Goal: Task Accomplishment & Management: Use online tool/utility

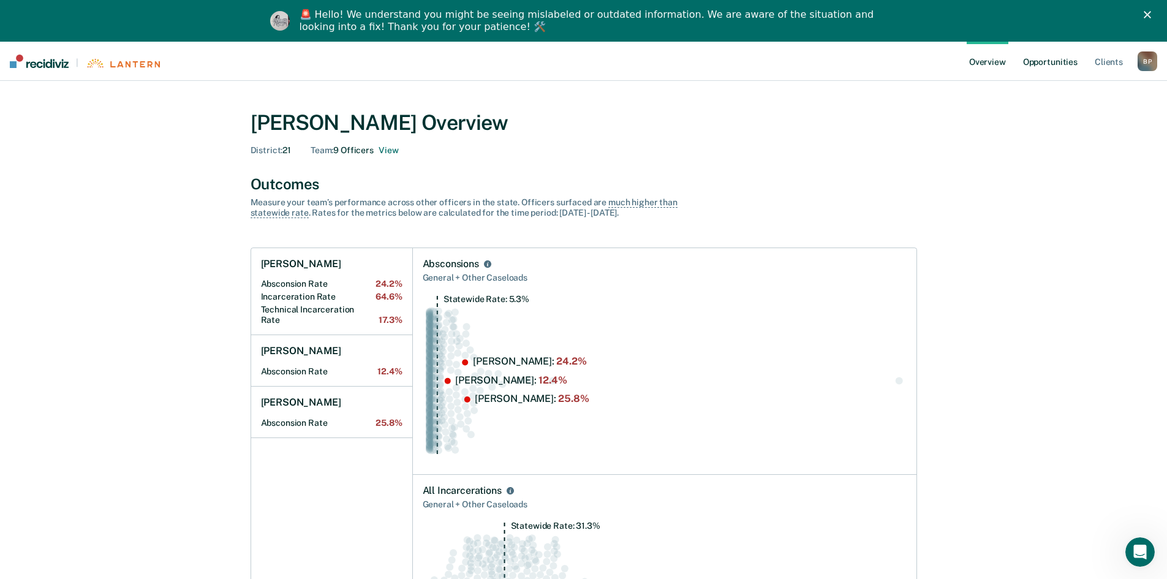
click at [1039, 61] on link "Opportunities" at bounding box center [1050, 61] width 59 height 39
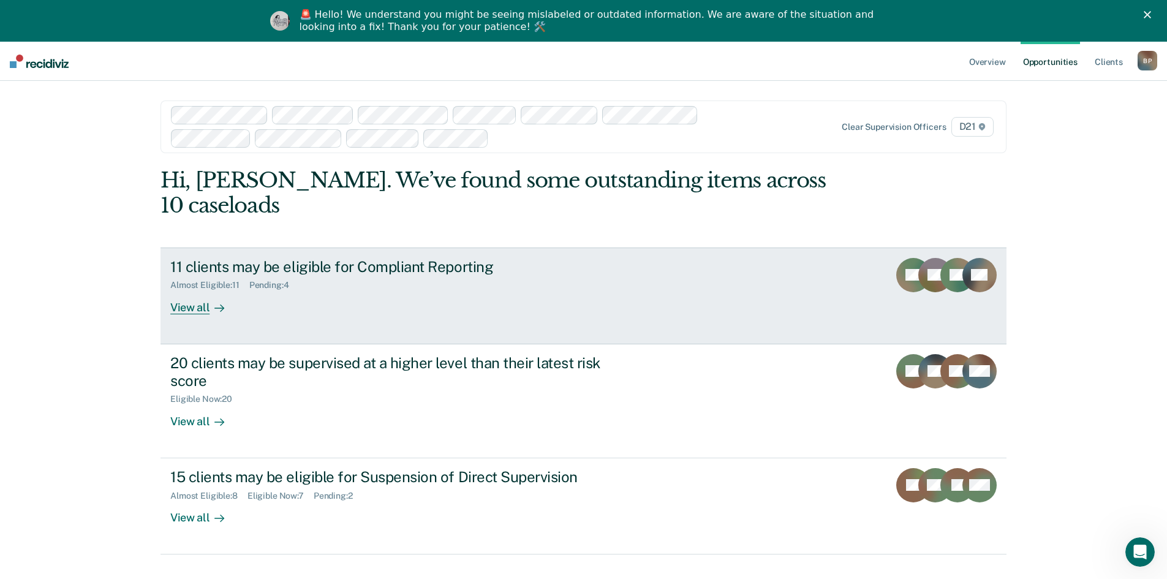
click at [392, 290] on link "11 clients may be eligible for Compliant Reporting Almost Eligible : 11 Pending…" at bounding box center [584, 296] width 846 height 97
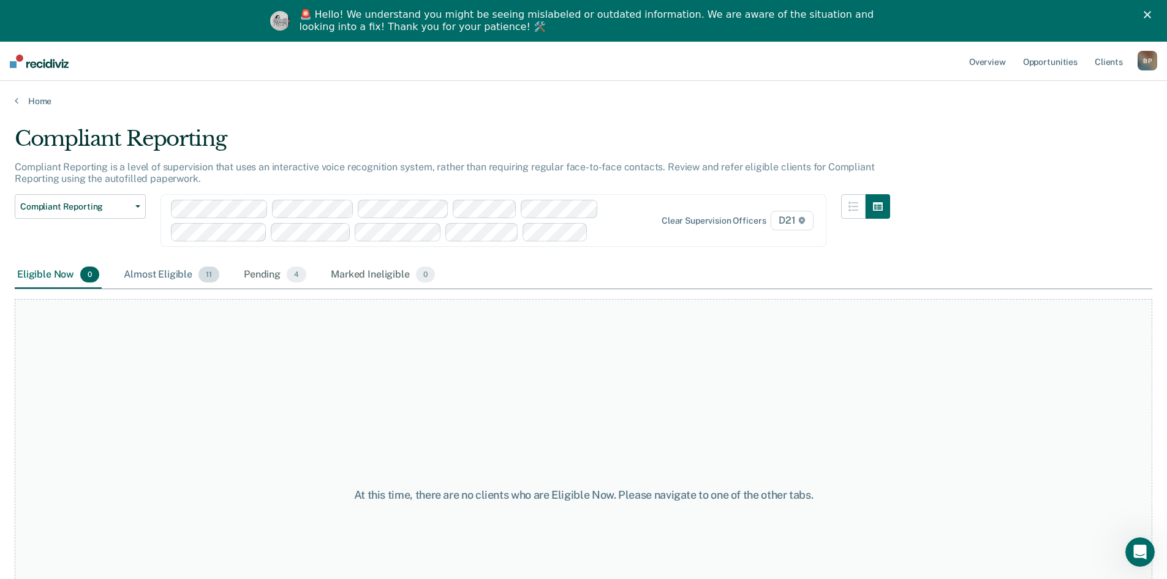
click at [188, 275] on div "Almost Eligible 11" at bounding box center [171, 275] width 100 height 27
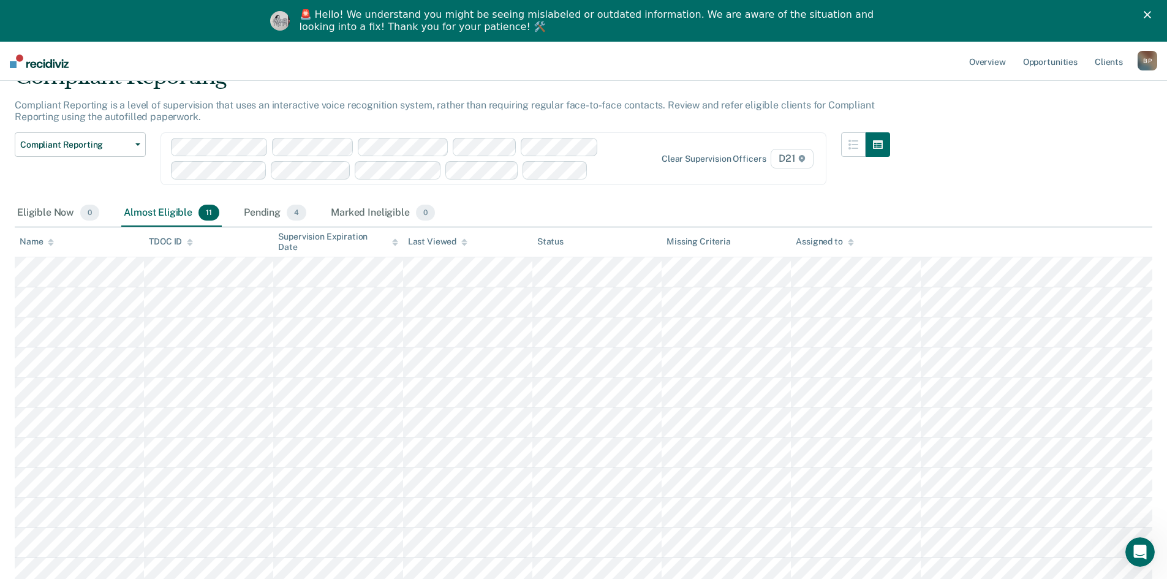
scroll to position [123, 0]
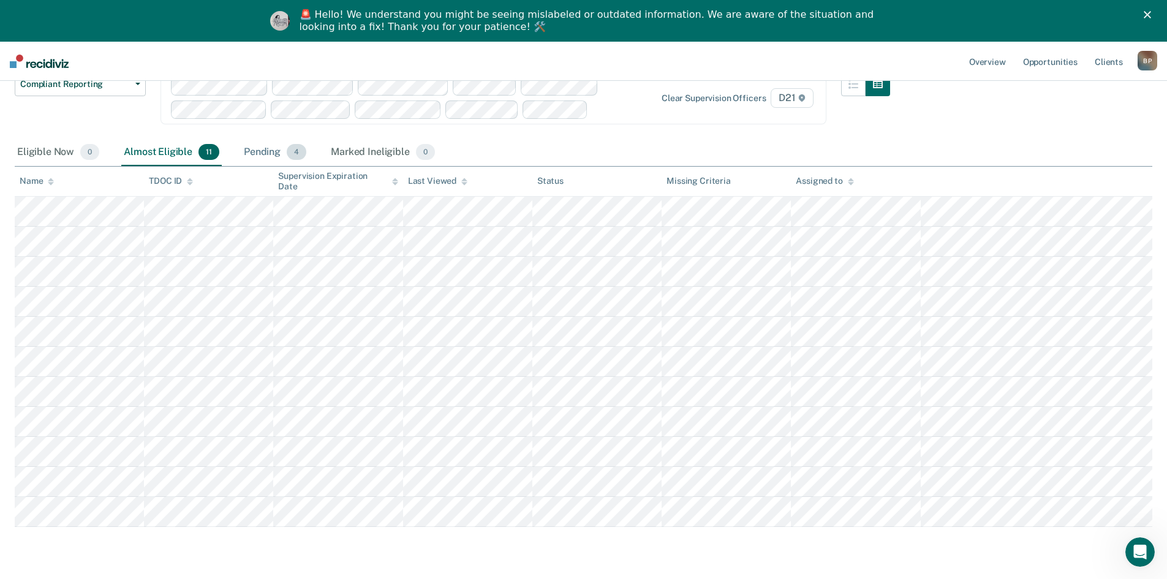
click at [273, 151] on div "Pending 4" at bounding box center [274, 152] width 67 height 27
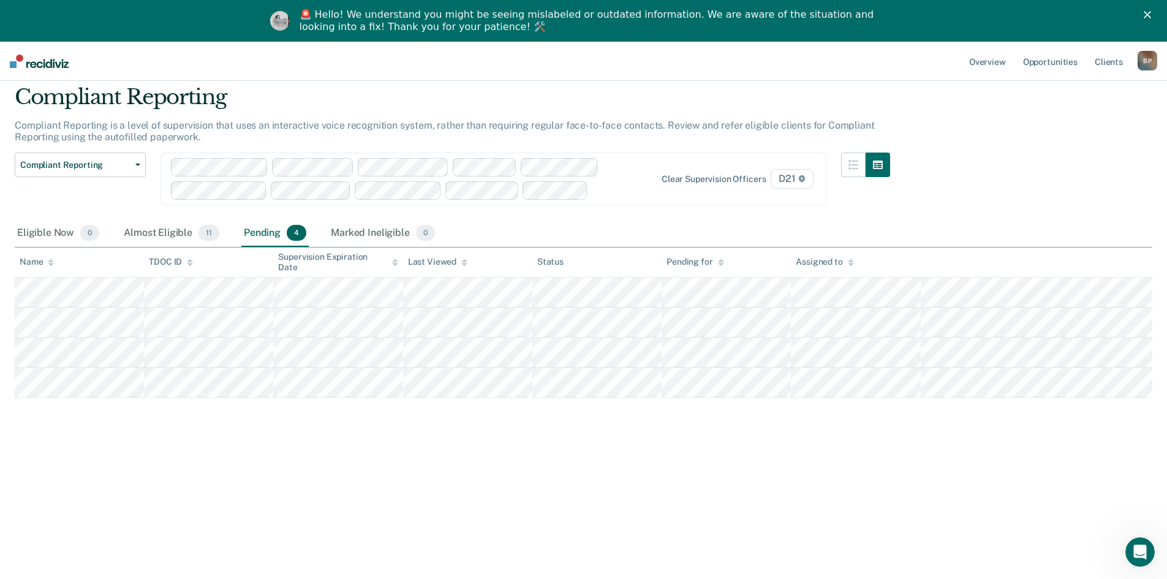
scroll to position [42, 0]
click at [1007, 184] on div "Compliant Reporting Compliant Reporting is a level of supervision that uses an …" at bounding box center [584, 286] width 1138 height 403
click at [135, 165] on icon "button" at bounding box center [137, 165] width 5 height 2
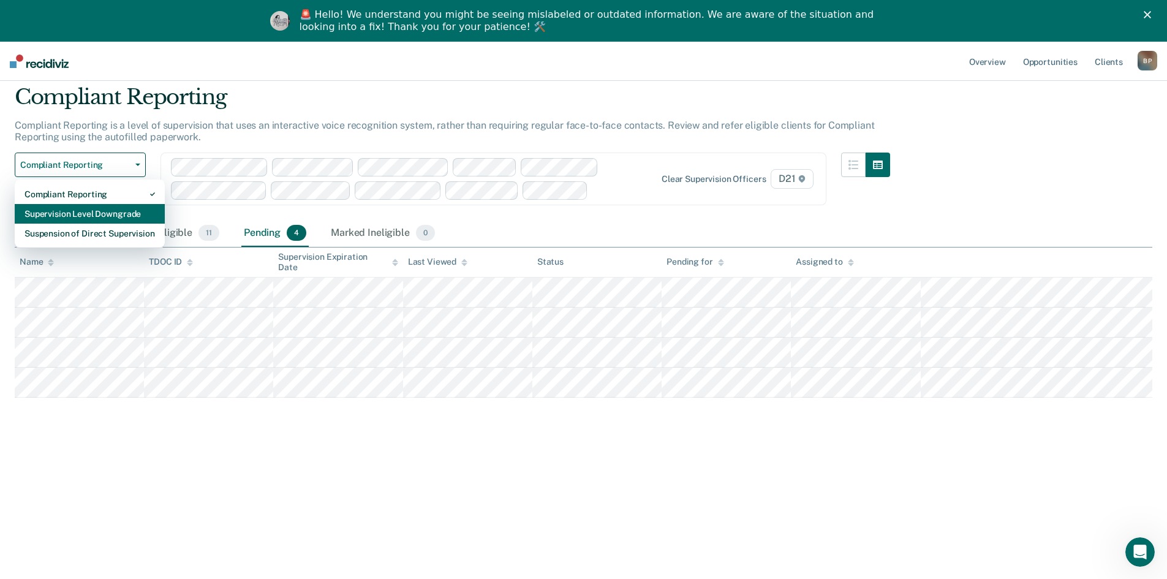
click at [126, 216] on div "Supervision Level Downgrade" at bounding box center [90, 214] width 131 height 20
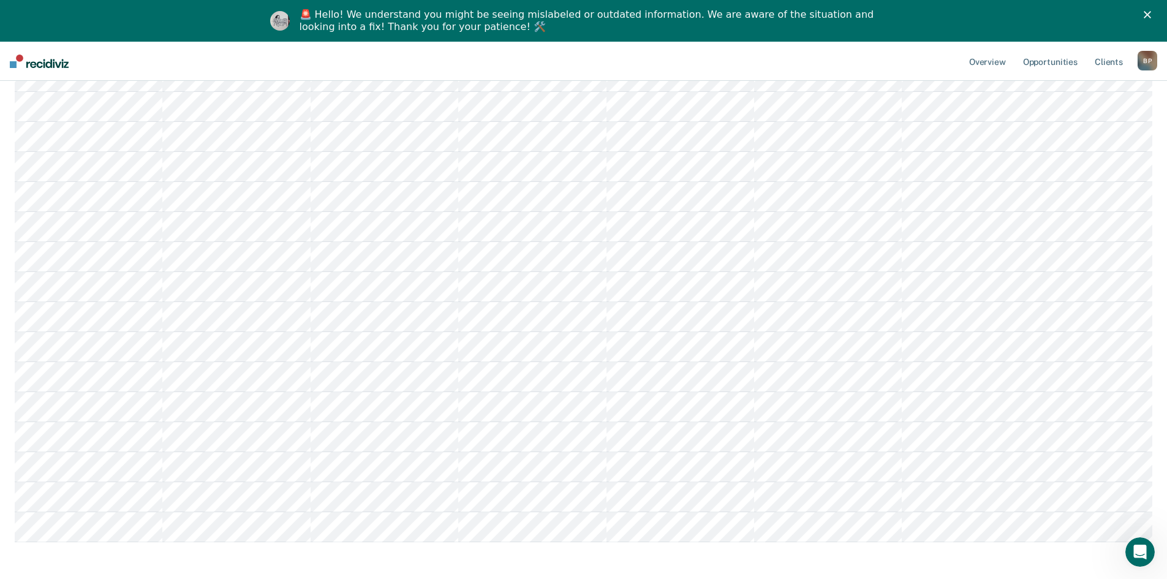
scroll to position [483, 0]
